Goal: Information Seeking & Learning: Learn about a topic

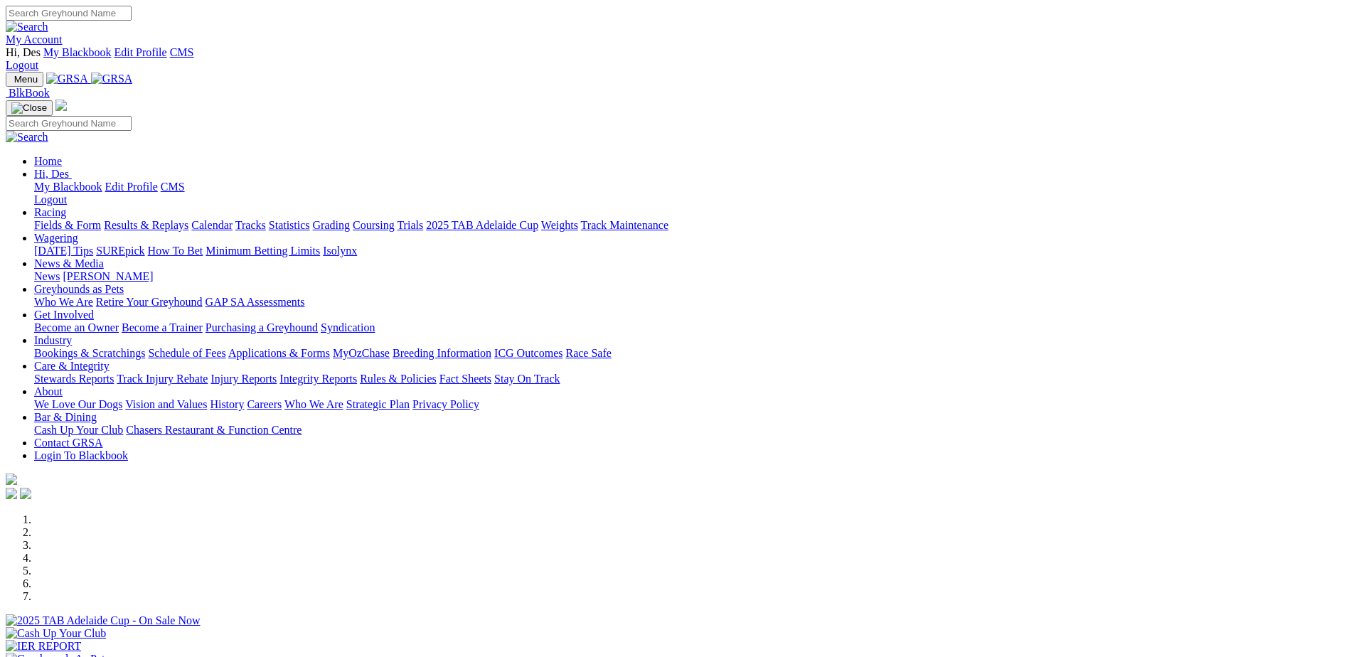
click at [114, 373] on link "Stewards Reports" at bounding box center [74, 379] width 80 height 12
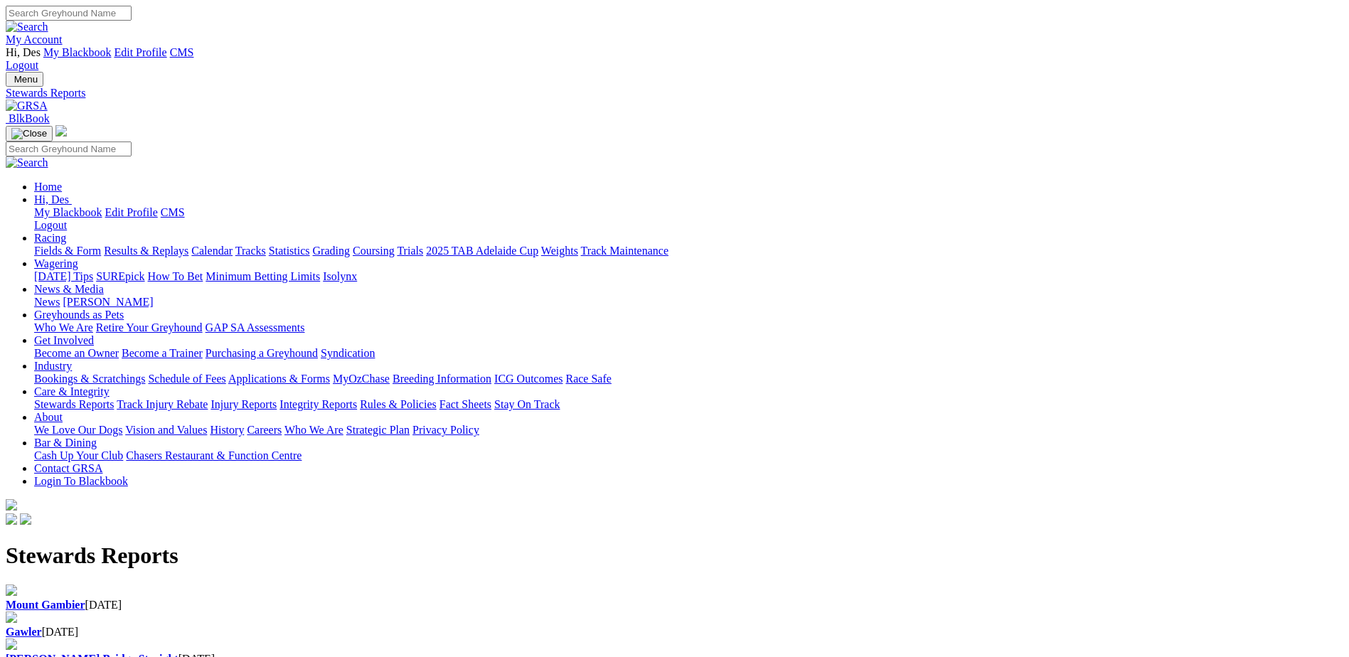
click at [307, 599] on div "Mount Gambier 11 Sep 2025" at bounding box center [674, 605] width 1337 height 13
click at [85, 599] on b "Mount Gambier" at bounding box center [46, 605] width 80 height 12
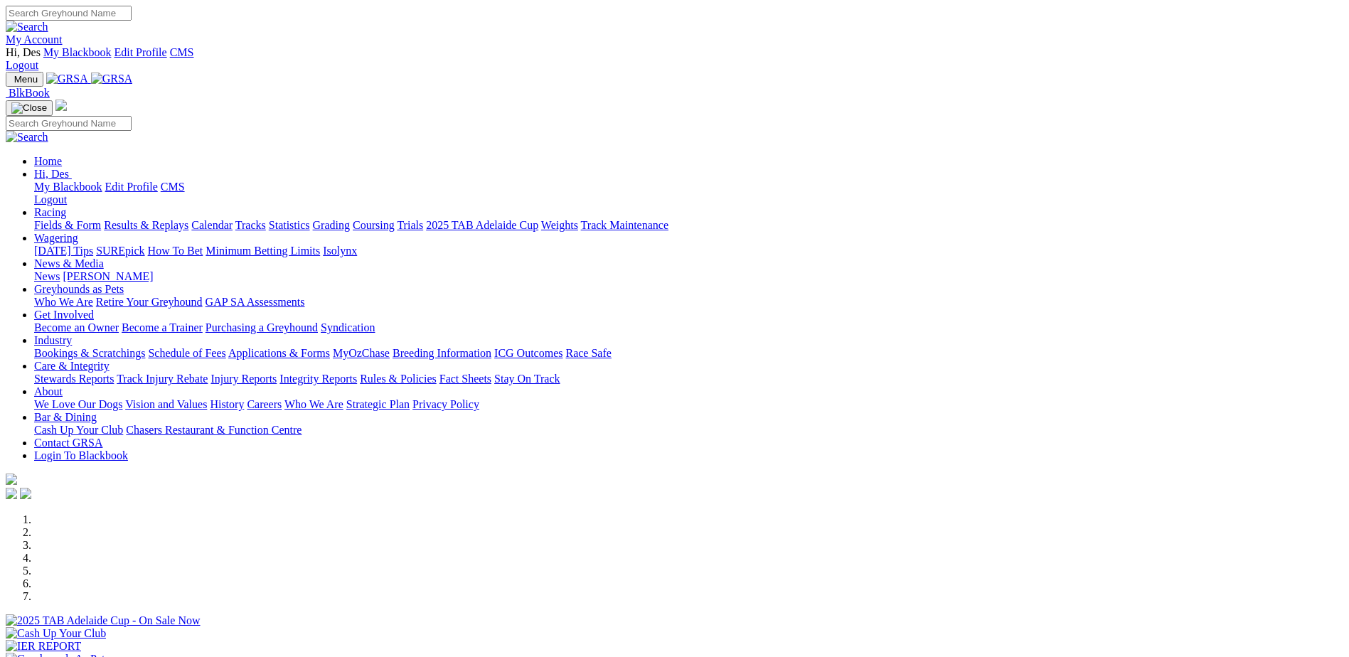
click at [188, 219] on link "Results & Replays" at bounding box center [146, 225] width 85 height 12
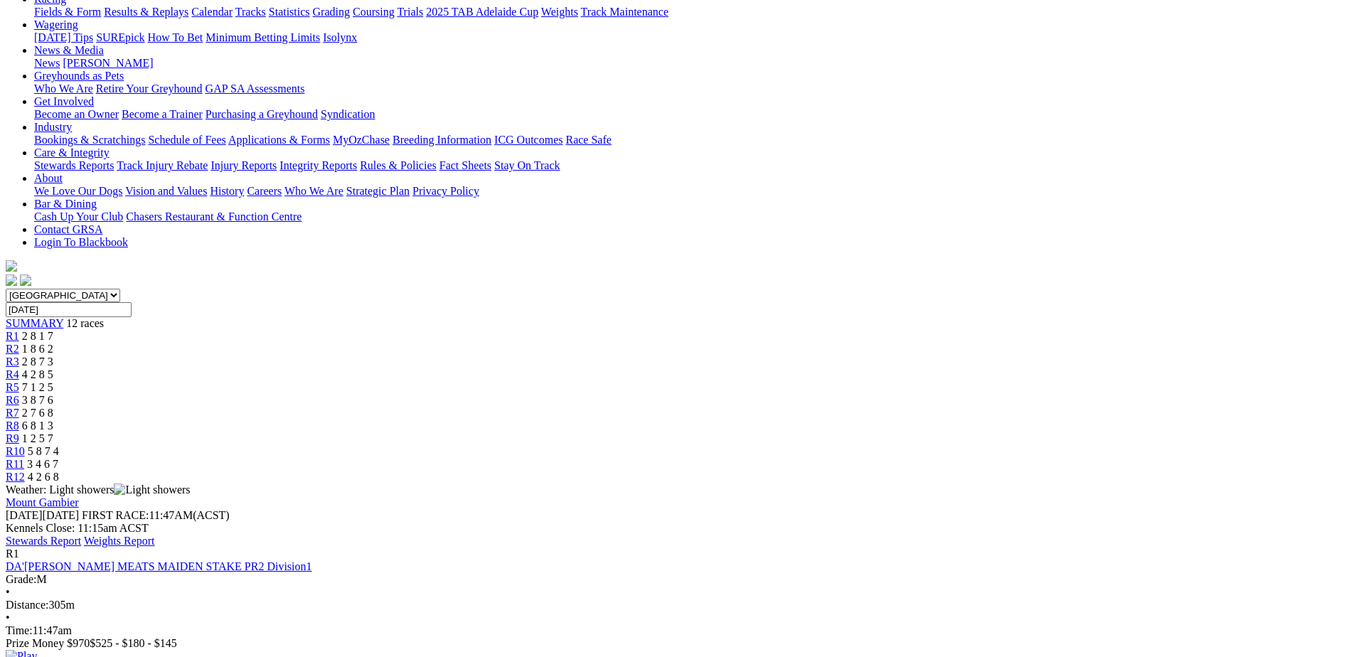
scroll to position [213, 0]
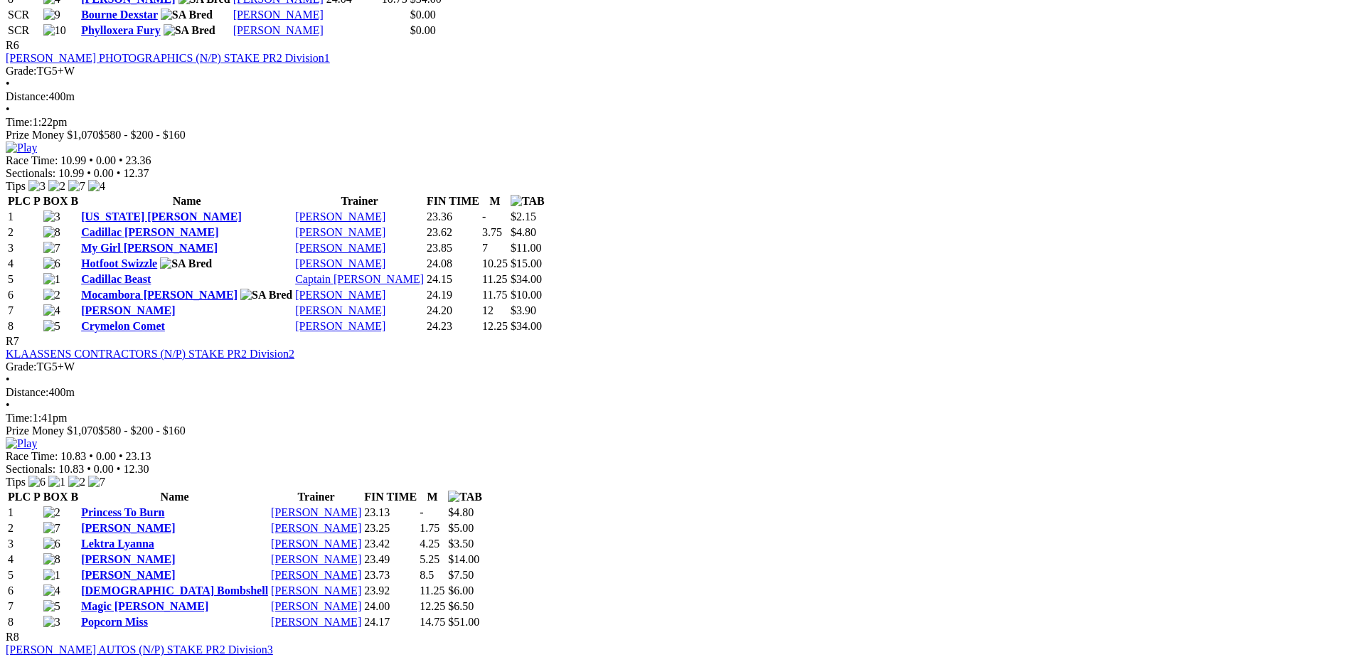
scroll to position [2204, 0]
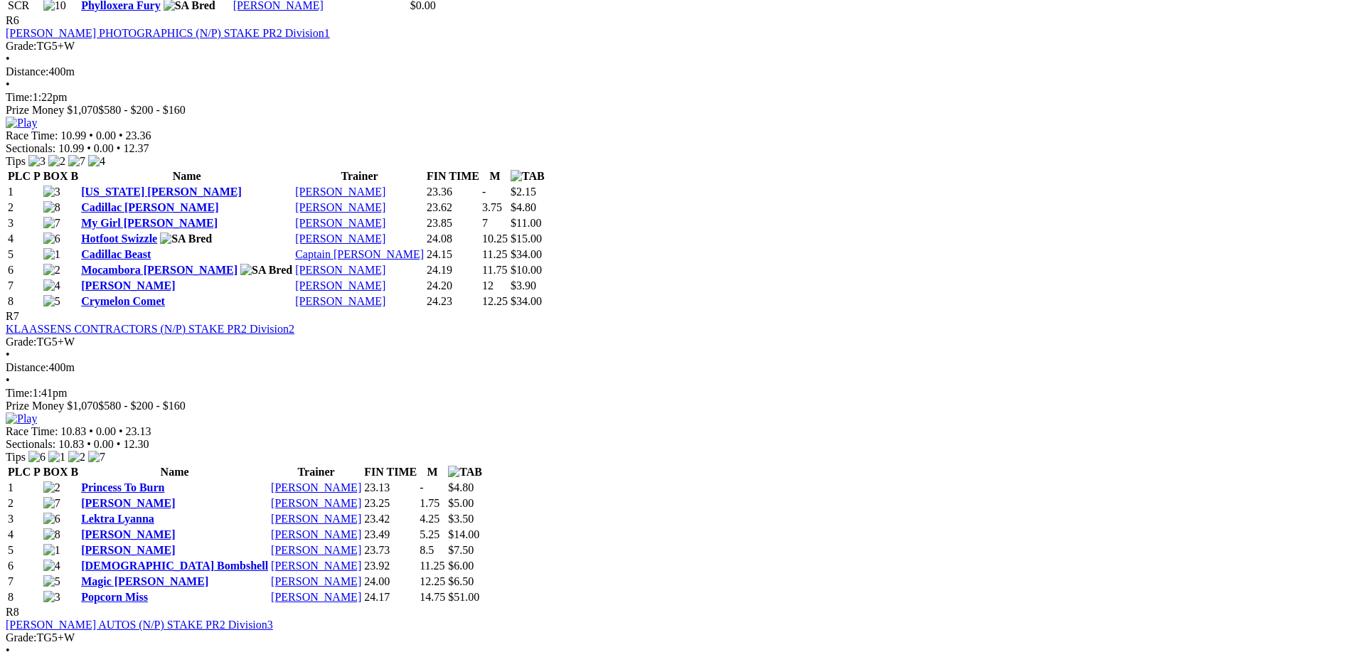
click at [1247, 410] on body "My Account Hi, Des My Blackbook Edit Profile CMS Logout Menu Results - Mount Ga…" at bounding box center [674, 626] width 1337 height 5651
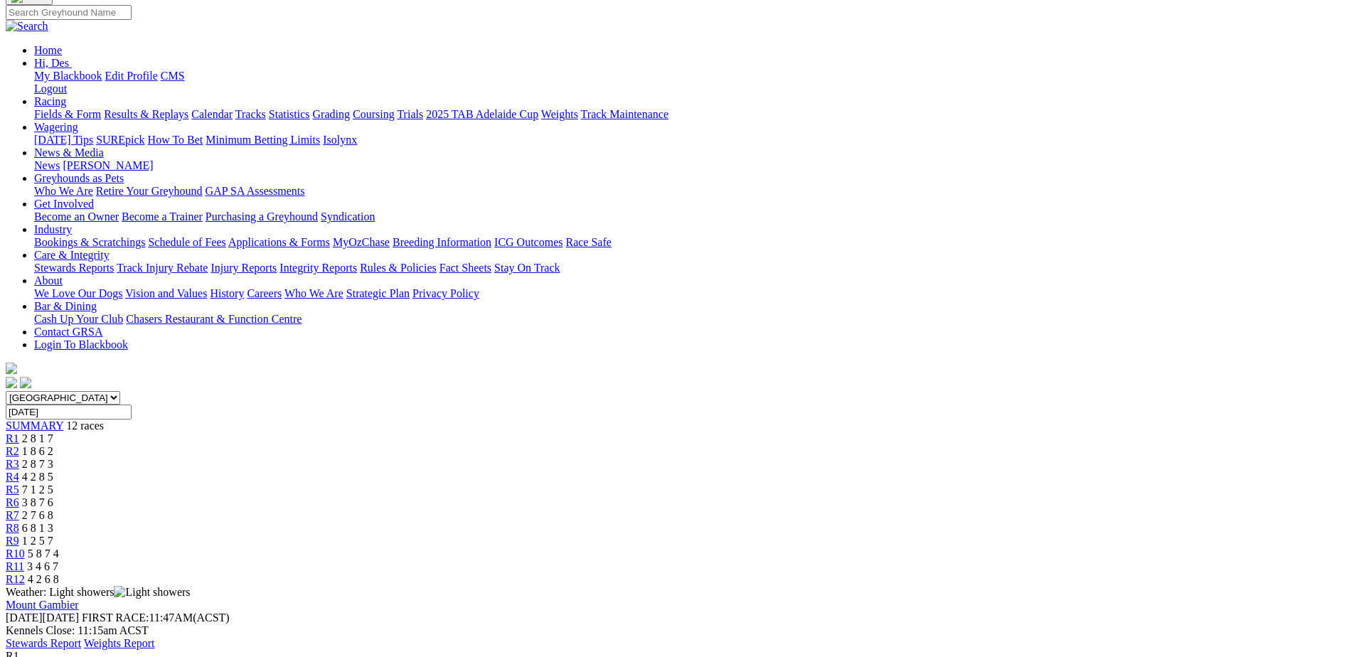
scroll to position [0, 0]
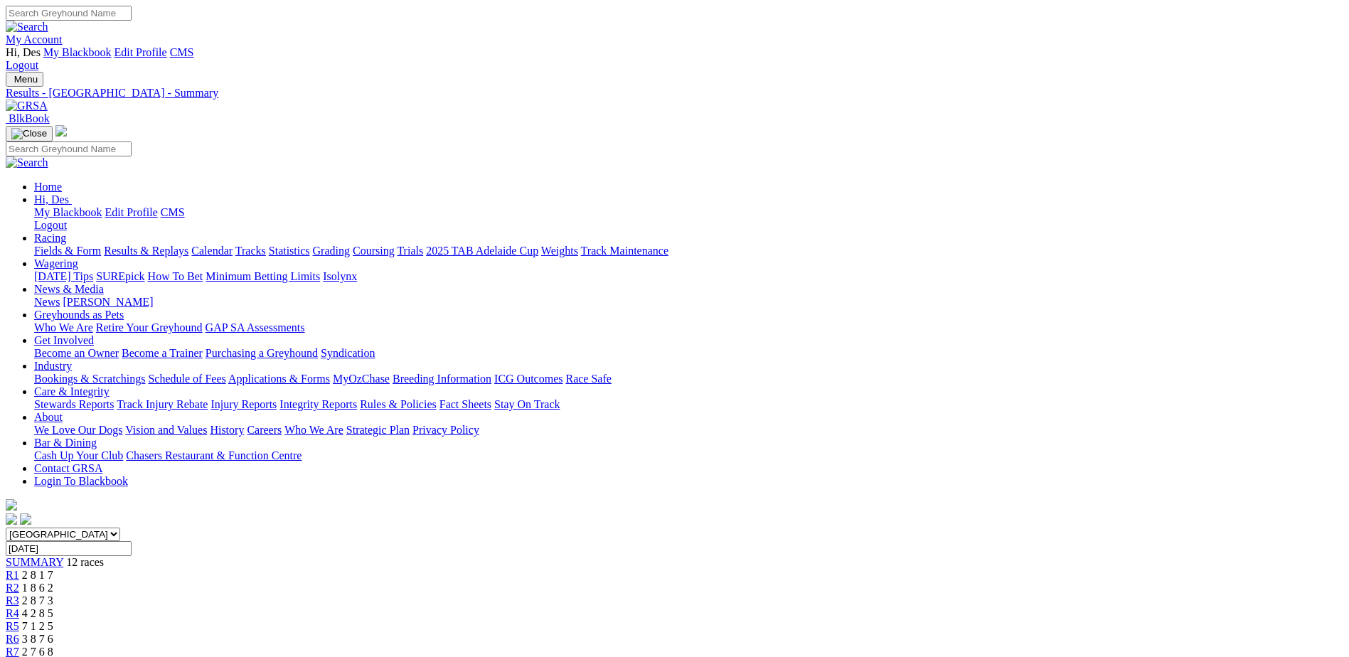
click at [63, 33] on link "My Account" at bounding box center [34, 39] width 57 height 12
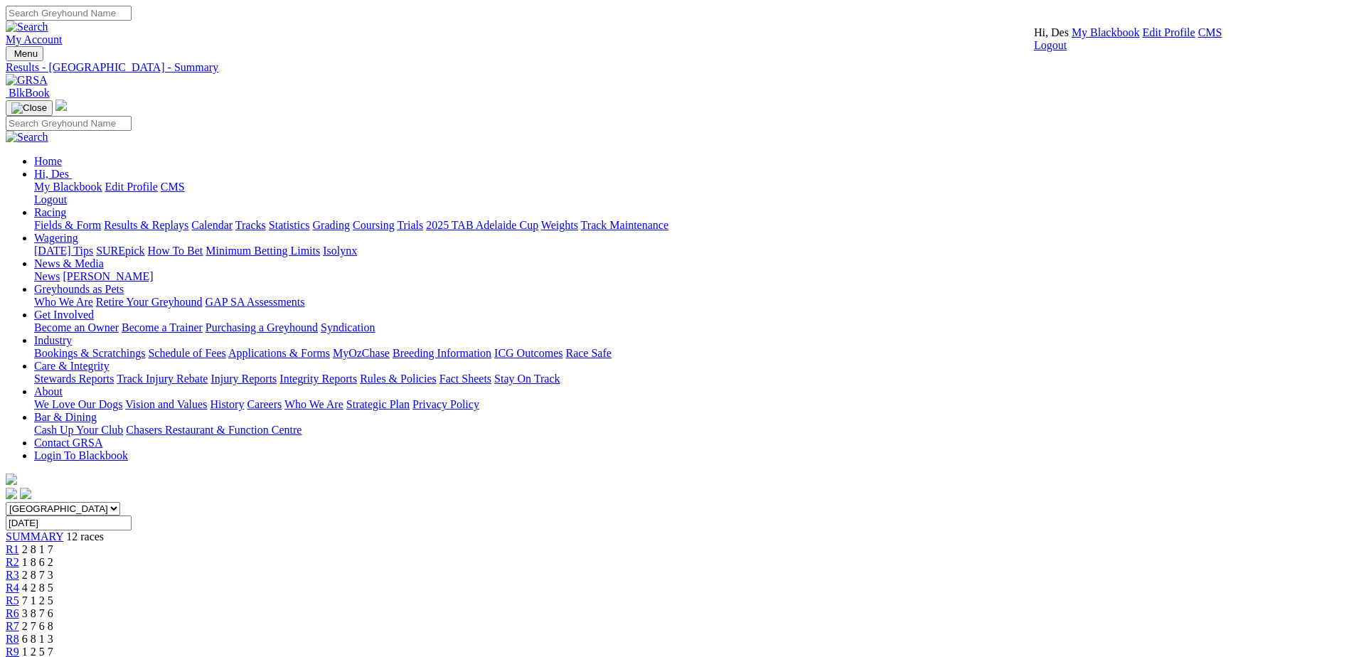
click at [1198, 38] on link "CMS" at bounding box center [1210, 32] width 24 height 12
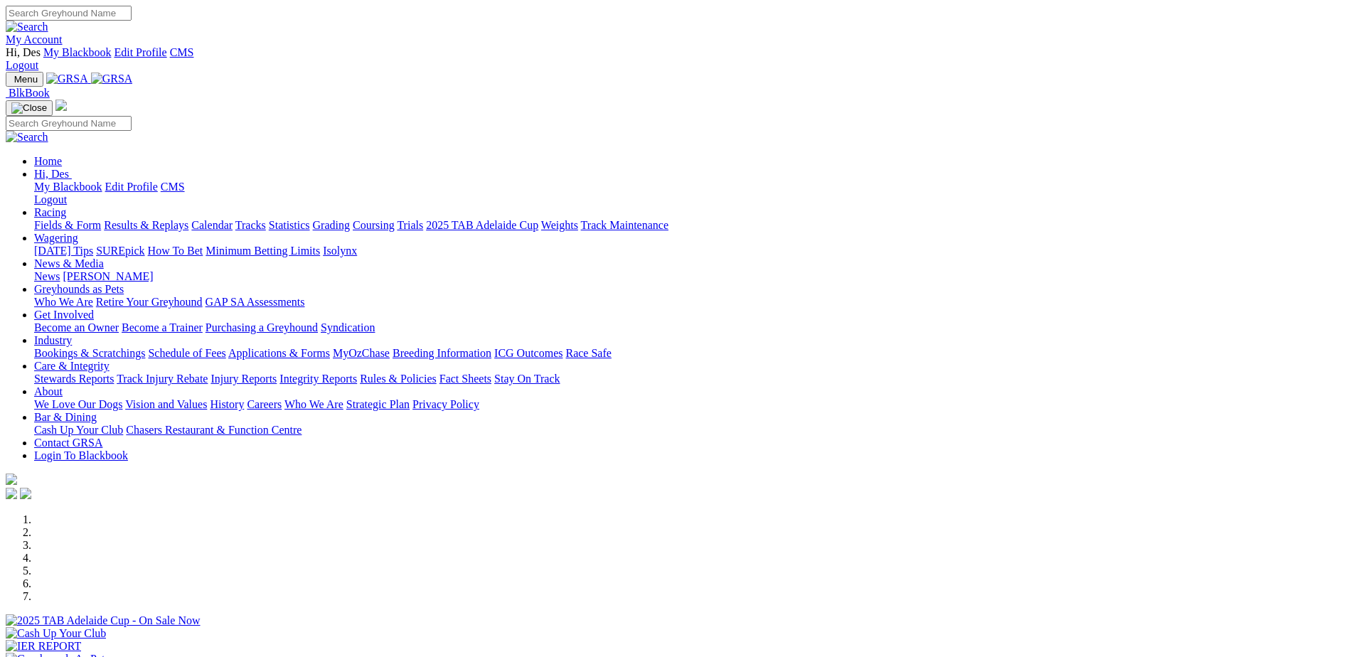
click at [114, 373] on link "Stewards Reports" at bounding box center [74, 379] width 80 height 12
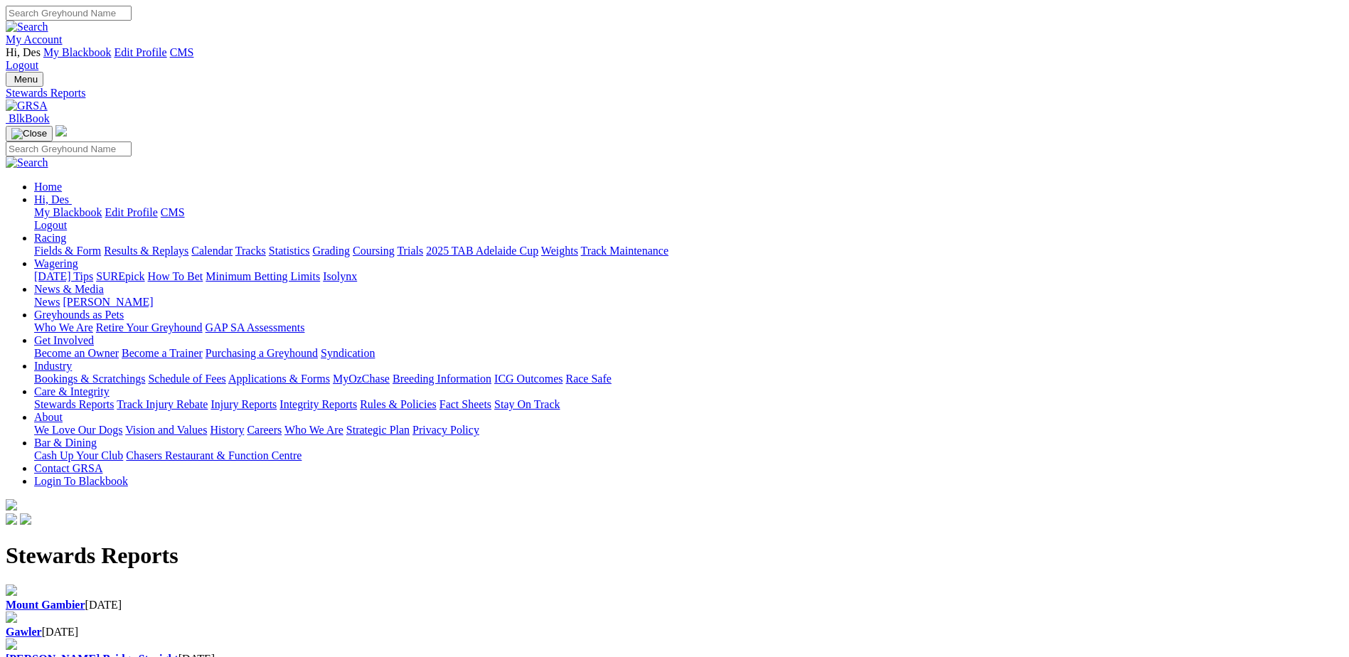
click at [279, 599] on div "[GEOGRAPHIC_DATA] [DATE]" at bounding box center [674, 605] width 1337 height 13
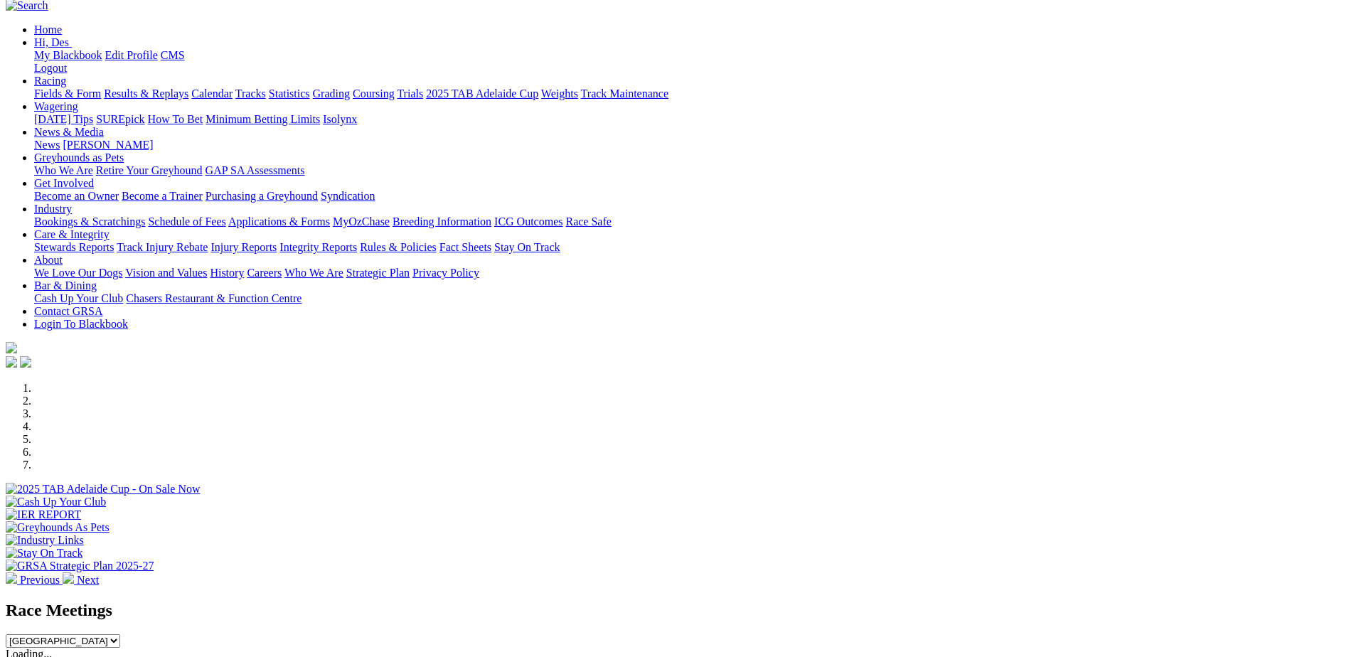
scroll to position [142, 0]
